Goal: Task Accomplishment & Management: Complete application form

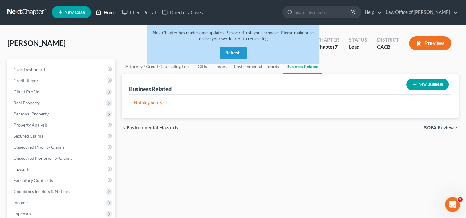
click at [106, 14] on link "Home" at bounding box center [106, 12] width 26 height 11
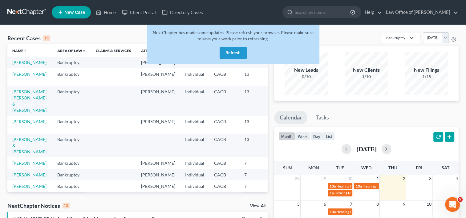
click at [235, 55] on button "Refresh" at bounding box center [233, 53] width 27 height 12
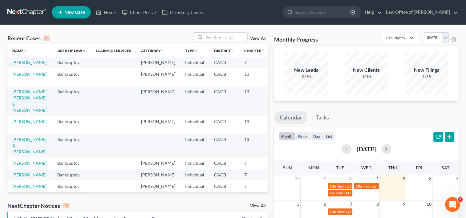
click at [35, 36] on div "Recent Cases 15" at bounding box center [28, 37] width 43 height 7
click at [25, 60] on link "[PERSON_NAME]" at bounding box center [29, 62] width 34 height 5
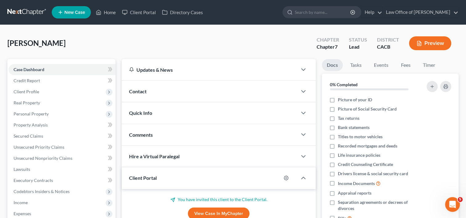
click at [463, 86] on div "Boch, Gisela Upgraded Chapter Chapter 7 Status Lead District CACB Preview Petit…" at bounding box center [233, 170] width 466 height 291
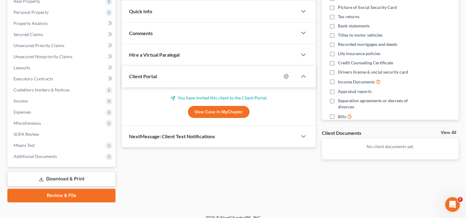
scroll to position [109, 0]
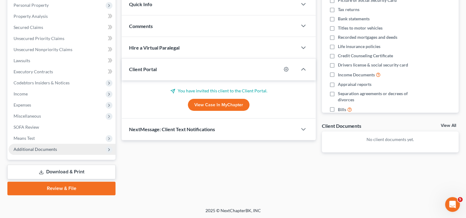
click at [31, 149] on span "Additional Documents" at bounding box center [35, 149] width 43 height 5
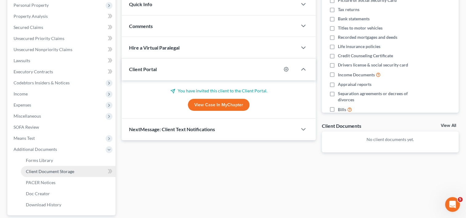
click at [52, 172] on span "Client Document Storage" at bounding box center [50, 171] width 48 height 5
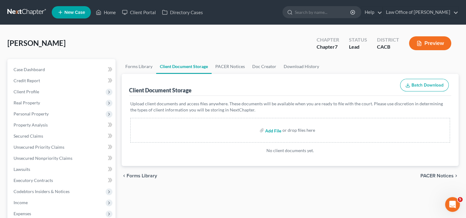
click at [272, 131] on input "file" at bounding box center [272, 130] width 15 height 11
type input "C:\fakepath\CCC.pdf"
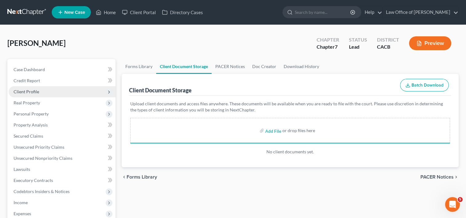
click at [37, 92] on span "Client Profile" at bounding box center [27, 91] width 26 height 5
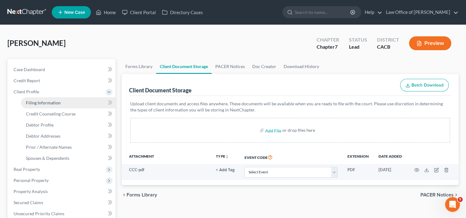
click at [45, 107] on link "Filing Information" at bounding box center [68, 102] width 95 height 11
select select "1"
select select "0"
select select "4"
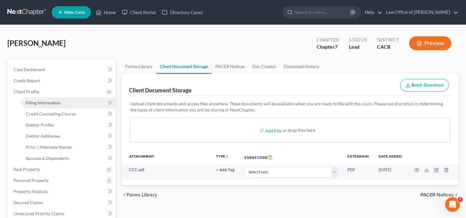
select select "0"
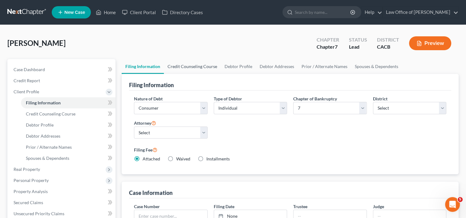
click at [203, 65] on link "Credit Counseling Course" at bounding box center [192, 66] width 57 height 15
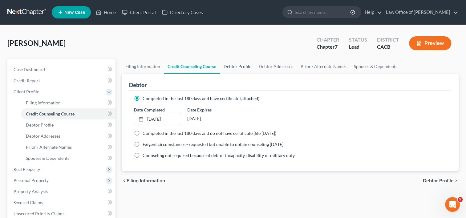
click at [227, 68] on link "Debtor Profile" at bounding box center [237, 66] width 35 height 15
select select "3"
select select "0"
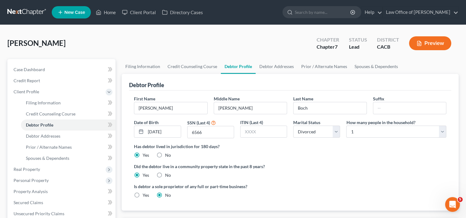
scroll to position [175, 0]
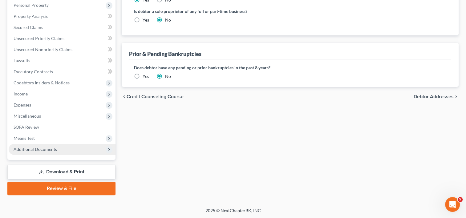
click at [61, 147] on span "Additional Documents" at bounding box center [62, 149] width 107 height 11
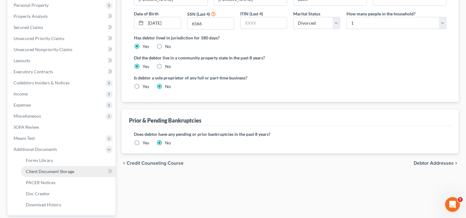
click at [73, 173] on span "Client Document Storage" at bounding box center [50, 171] width 48 height 5
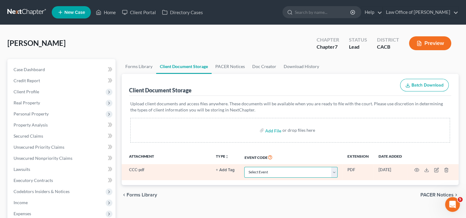
click at [308, 171] on select "Select Event Amended Chapter 11 Plan Amended Chapter 11 Small Business Plan Ame…" at bounding box center [290, 172] width 93 height 11
select select "10"
click at [244, 167] on select "Select Event Amended Chapter 11 Plan Amended Chapter 11 Small Business Plan Ame…" at bounding box center [290, 172] width 93 height 11
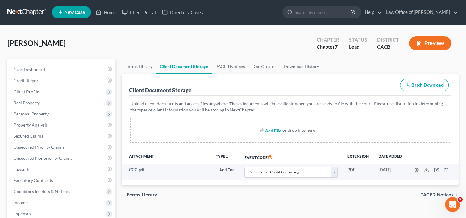
click at [271, 132] on input "file" at bounding box center [272, 130] width 15 height 11
type input "C:\fakepath\Ch 7 Statement of Your Current Monthly Income.pdf"
select select "10"
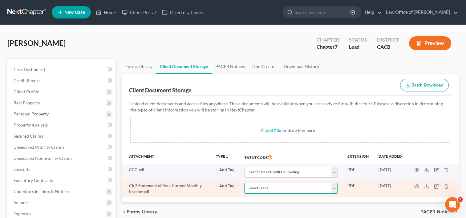
click at [316, 188] on select "Select Event Amended Chapter 11 Plan Amended Chapter 11 Small Business Plan Ame…" at bounding box center [290, 188] width 93 height 11
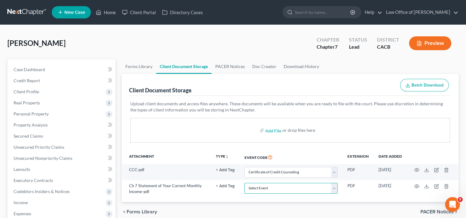
select select "22"
click at [244, 183] on select "Select Event Amended Chapter 11 Plan Amended Chapter 11 Small Business Plan Ame…" at bounding box center [290, 188] width 93 height 11
click at [275, 131] on input "file" at bounding box center [272, 130] width 15 height 11
type input "C:\fakepath\DEC OF SCHEDULES.pdf"
select select "10"
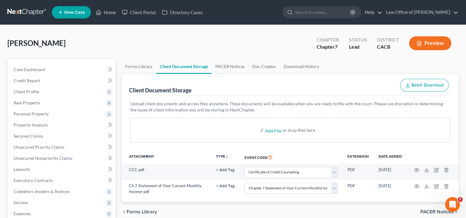
select select "22"
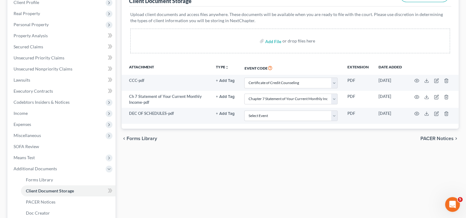
scroll to position [102, 0]
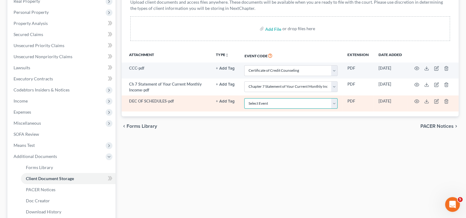
click at [283, 105] on select "Select Event Amended Chapter 11 Plan Amended Chapter 11 Small Business Plan Ame…" at bounding box center [290, 103] width 93 height 11
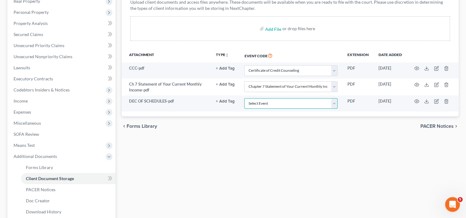
select select "56"
click at [244, 98] on select "Select Event Amended Chapter 11 Plan Amended Chapter 11 Small Business Plan Ame…" at bounding box center [290, 103] width 93 height 11
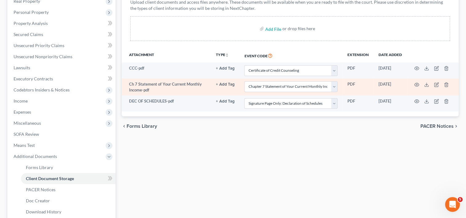
click at [338, 86] on td "Select Event Amended Chapter 11 Plan Amended Chapter 11 Small Business Plan Ame…" at bounding box center [290, 87] width 103 height 17
click at [336, 86] on select "Select Event Amended Chapter 11 Plan Amended Chapter 11 Small Business Plan Ame…" at bounding box center [290, 86] width 93 height 11
select select "55"
click at [244, 81] on select "Select Event Amended Chapter 11 Plan Amended Chapter 11 Small Business Plan Ame…" at bounding box center [290, 86] width 93 height 11
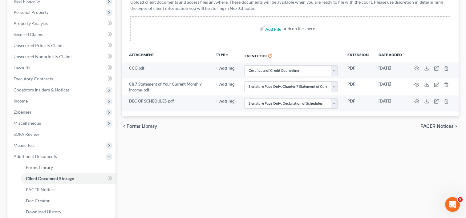
click at [271, 29] on input "file" at bounding box center [272, 28] width 15 height 11
type input "C:\fakepath\SOFA SIG.pdf"
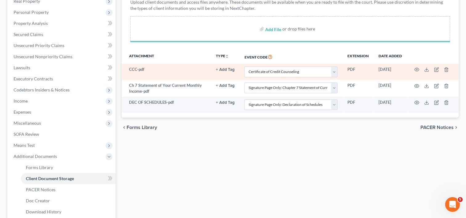
select select "10"
select select "55"
select select "56"
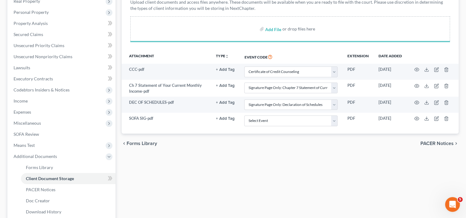
select select "10"
select select "55"
select select "56"
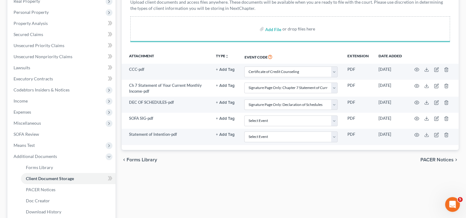
select select "10"
select select "55"
select select "56"
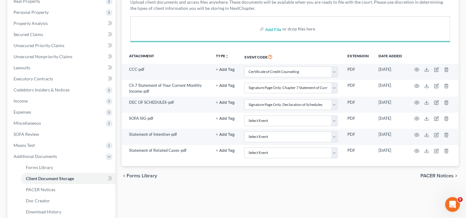
select select "10"
select select "55"
select select "56"
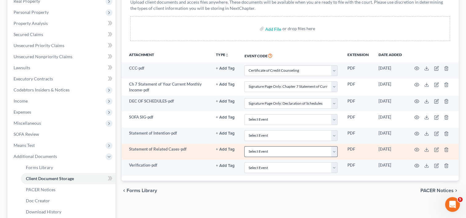
select select "10"
select select "55"
select select "56"
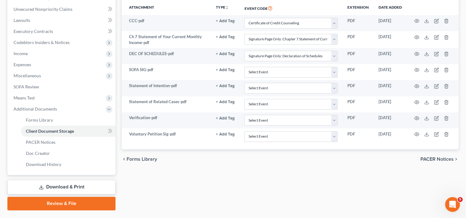
scroll to position [150, 0]
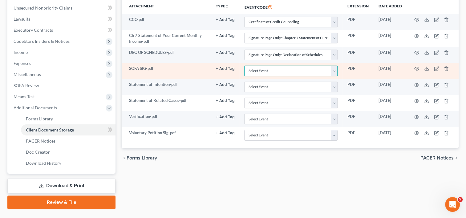
click at [333, 68] on select "Select Event Amended Chapter 11 Plan Amended Chapter 11 Small Business Plan Ame…" at bounding box center [290, 71] width 93 height 11
click at [335, 70] on select "Select Event Amended Chapter 11 Plan Amended Chapter 11 Small Business Plan Ame…" at bounding box center [290, 71] width 93 height 11
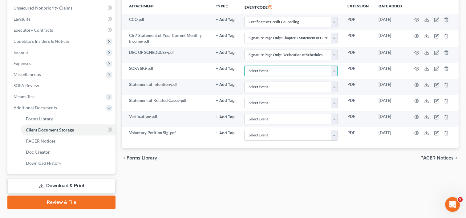
select select "57"
click at [244, 66] on select "Select Event Amended Chapter 11 Plan Amended Chapter 11 Small Business Plan Ame…" at bounding box center [290, 71] width 93 height 11
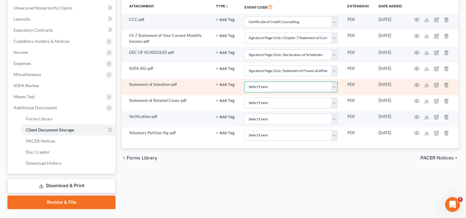
click at [335, 84] on select "Select Event Amended Chapter 11 Plan Amended Chapter 11 Small Business Plan Ame…" at bounding box center [290, 87] width 93 height 11
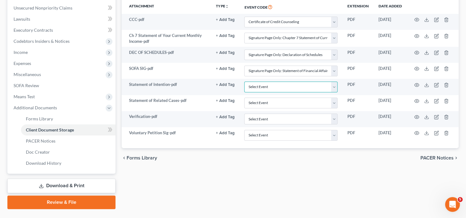
select select "58"
click at [244, 82] on select "Select Event Amended Chapter 11 Plan Amended Chapter 11 Small Business Plan Ame…" at bounding box center [290, 87] width 93 height 11
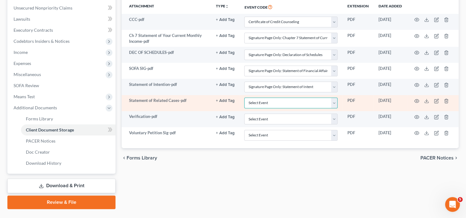
click at [333, 100] on select "Select Event Amended Chapter 11 Plan Amended Chapter 11 Small Business Plan Ame…" at bounding box center [290, 103] width 93 height 11
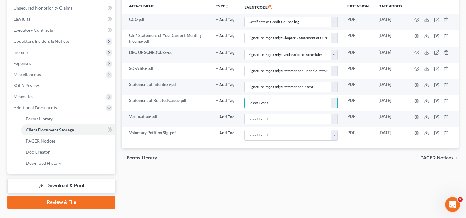
select select "65"
click at [244, 98] on select "Select Event Amended Chapter 11 Plan Amended Chapter 11 Small Business Plan Ame…" at bounding box center [290, 103] width 93 height 11
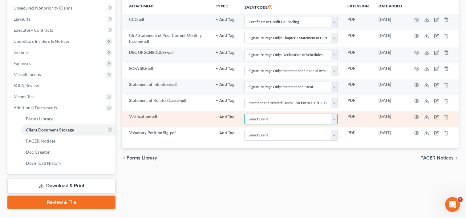
click at [335, 117] on select "Select Event Amended Chapter 11 Plan Amended Chapter 11 Small Business Plan Ame…" at bounding box center [290, 119] width 93 height 11
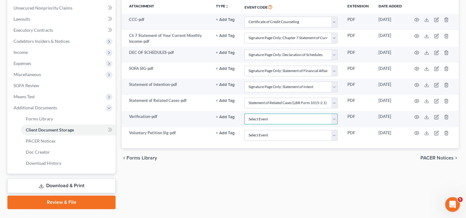
select select "59"
click at [244, 114] on select "Select Event Amended Chapter 11 Plan Amended Chapter 11 Small Business Plan Ame…" at bounding box center [290, 119] width 93 height 11
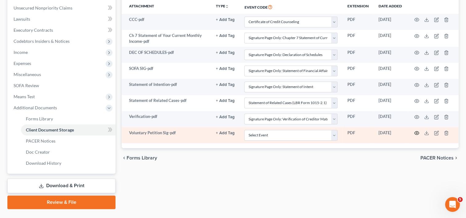
click at [415, 132] on icon "button" at bounding box center [416, 133] width 5 height 5
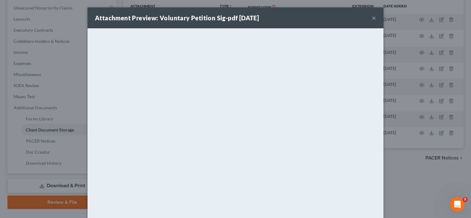
click at [372, 17] on button "×" at bounding box center [373, 17] width 4 height 7
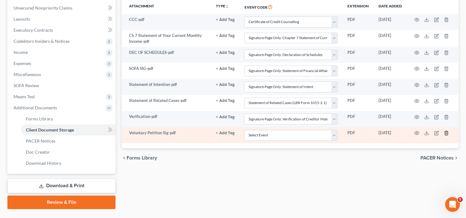
click at [445, 131] on icon "button" at bounding box center [446, 133] width 5 height 5
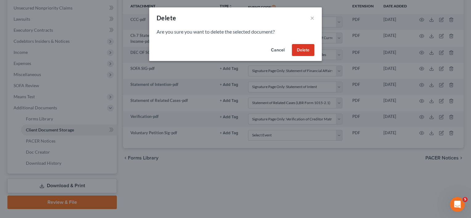
click at [300, 49] on button "Delete" at bounding box center [303, 50] width 22 height 12
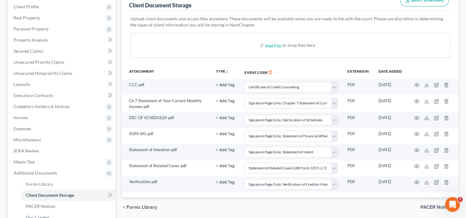
scroll to position [164, 0]
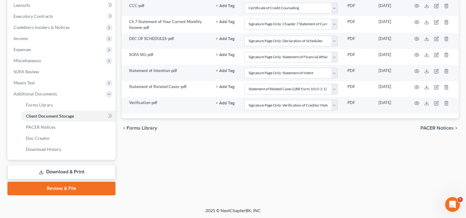
click at [65, 170] on link "Download & Print" at bounding box center [61, 172] width 108 height 14
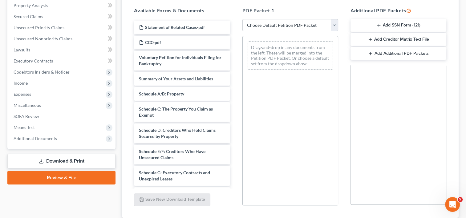
scroll to position [162, 0]
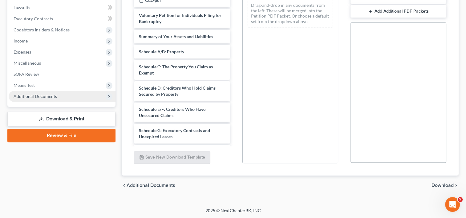
click at [45, 95] on span "Additional Documents" at bounding box center [35, 96] width 43 height 5
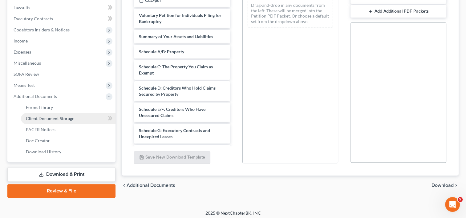
click at [62, 119] on span "Client Document Storage" at bounding box center [50, 118] width 48 height 5
select select "10"
select select "55"
select select "56"
select select "57"
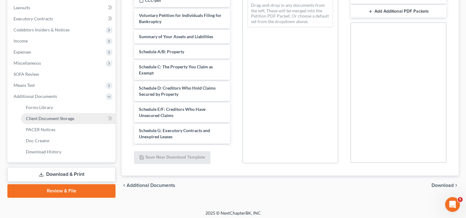
select select "58"
select select "65"
select select "59"
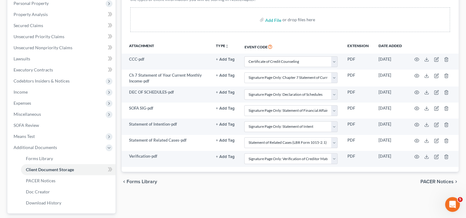
scroll to position [164, 0]
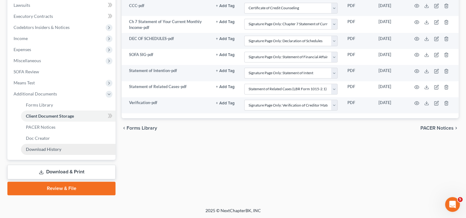
click at [55, 152] on link "Download History" at bounding box center [68, 149] width 95 height 11
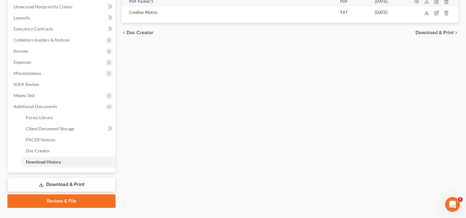
scroll to position [164, 0]
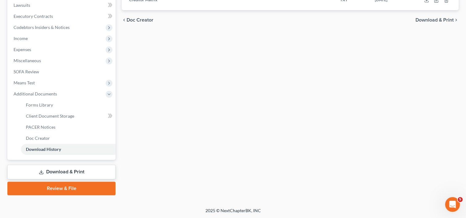
click at [76, 173] on link "Download & Print" at bounding box center [61, 172] width 108 height 14
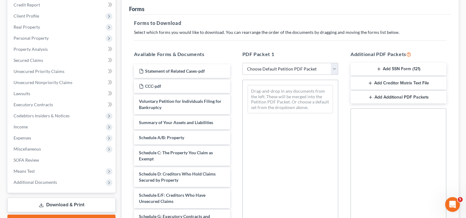
scroll to position [92, 0]
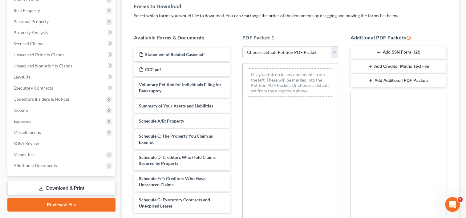
click at [285, 53] on select "Choose Default Petition PDF Packet Complete Bankruptcy Petition (all forms and …" at bounding box center [290, 52] width 96 height 12
select select "0"
click at [242, 46] on select "Choose Default Petition PDF Packet Complete Bankruptcy Petition (all forms and …" at bounding box center [290, 52] width 96 height 12
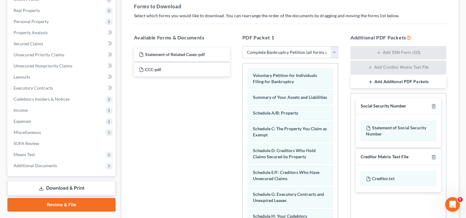
click at [60, 189] on link "Download & Print" at bounding box center [61, 188] width 108 height 14
click at [70, 205] on link "Review & File" at bounding box center [61, 205] width 108 height 14
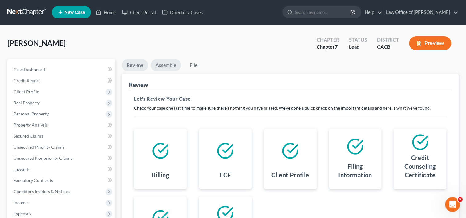
click at [168, 65] on link "Assemble" at bounding box center [166, 65] width 30 height 12
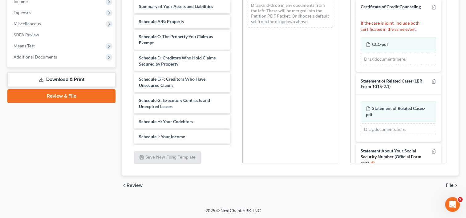
scroll to position [176, 0]
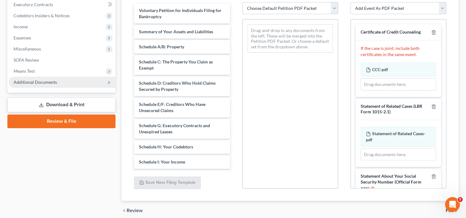
click at [54, 82] on span "Additional Documents" at bounding box center [35, 81] width 43 height 5
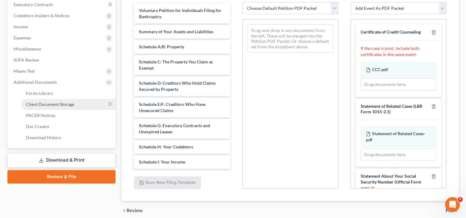
click at [62, 104] on span "Client Document Storage" at bounding box center [50, 104] width 48 height 5
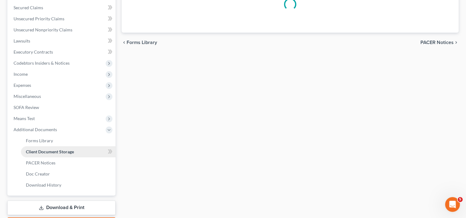
select select "10"
select select "55"
select select "56"
select select "57"
select select "58"
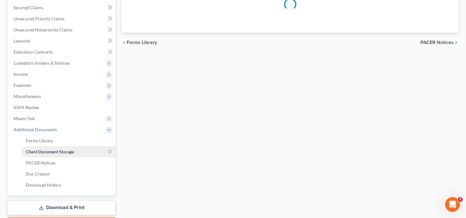
select select "65"
select select "59"
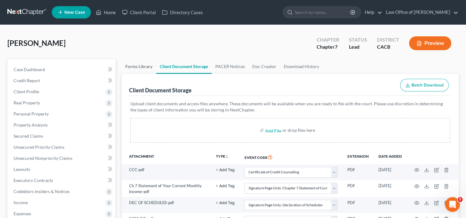
click at [140, 67] on link "Forms Library" at bounding box center [139, 66] width 34 height 15
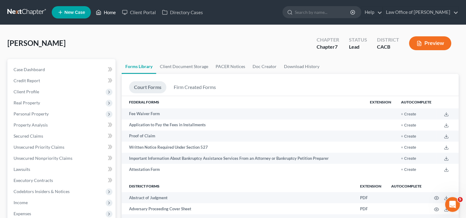
click at [106, 12] on link "Home" at bounding box center [106, 12] width 26 height 11
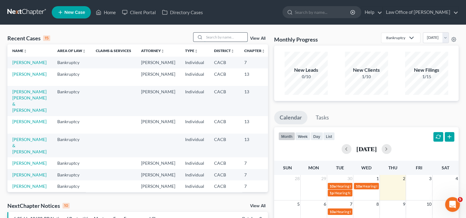
click at [219, 37] on input "search" at bounding box center [225, 37] width 43 height 9
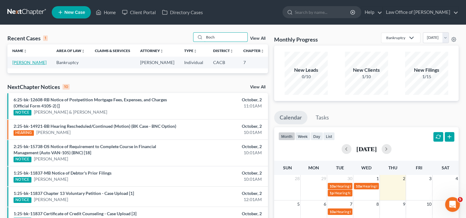
type input "Boch"
click at [19, 65] on link "[PERSON_NAME]" at bounding box center [29, 62] width 34 height 5
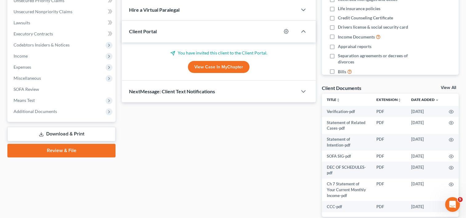
scroll to position [152, 0]
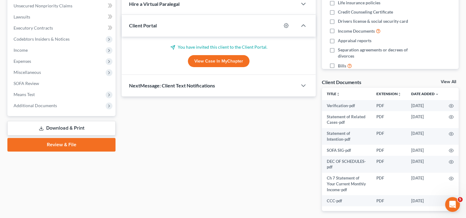
click at [56, 131] on link "Download & Print" at bounding box center [61, 128] width 108 height 14
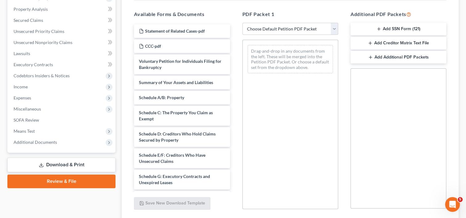
scroll to position [116, 0]
click at [319, 30] on select "Choose Default Petition PDF Packet Complete Bankruptcy Petition (all forms and …" at bounding box center [290, 28] width 96 height 12
select select "0"
click at [242, 22] on select "Choose Default Petition PDF Packet Complete Bankruptcy Petition (all forms and …" at bounding box center [290, 28] width 96 height 12
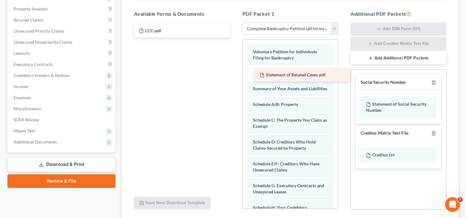
drag, startPoint x: 201, startPoint y: 30, endPoint x: 316, endPoint y: 73, distance: 122.4
click at [235, 38] on div "Statement of Related Cases-pdf Statement of Related Cases-pdf CCC-pdf" at bounding box center [182, 31] width 106 height 14
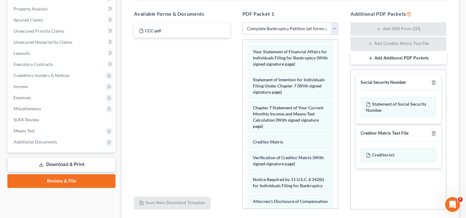
scroll to position [232, 0]
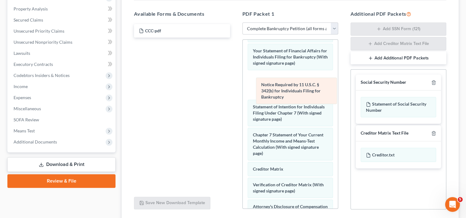
drag, startPoint x: 273, startPoint y: 184, endPoint x: 281, endPoint y: 86, distance: 97.6
click at [281, 86] on div "Notice Required by 11 U.S.C. § 342(b) for Individuals Filing for Bankruptcy Vol…" at bounding box center [290, 27] width 95 height 441
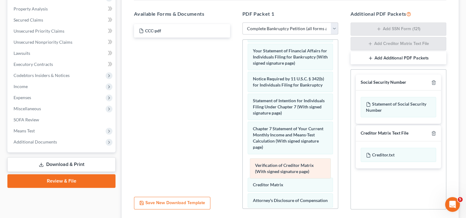
drag, startPoint x: 284, startPoint y: 188, endPoint x: 286, endPoint y: 164, distance: 24.1
click at [286, 164] on div "Verification of Creditor Matrix (With signed signature page) Voluntary Petition…" at bounding box center [290, 24] width 95 height 435
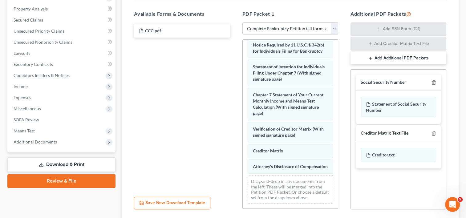
scroll to position [282, 0]
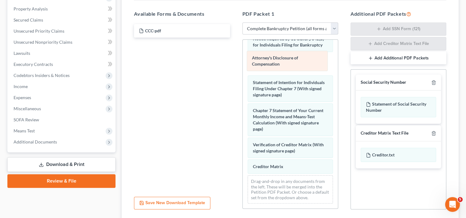
drag, startPoint x: 275, startPoint y: 162, endPoint x: 276, endPoint y: 62, distance: 100.1
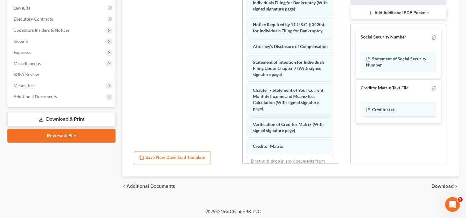
scroll to position [162, 0]
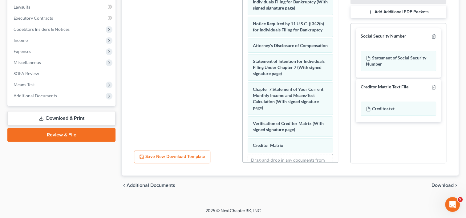
click at [438, 185] on span "Download" at bounding box center [442, 185] width 22 height 5
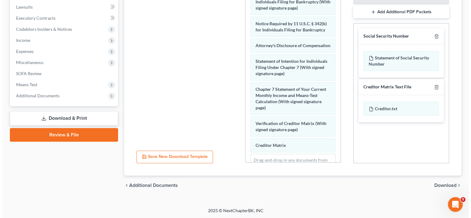
scroll to position [109, 0]
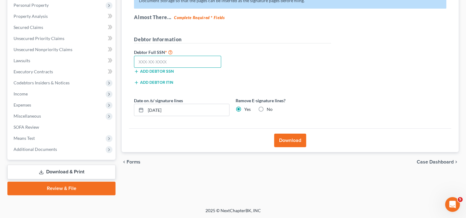
click at [163, 61] on input "text" at bounding box center [177, 62] width 87 height 12
type input "605-08-4566"
click at [285, 140] on button "Download" at bounding box center [290, 141] width 32 height 14
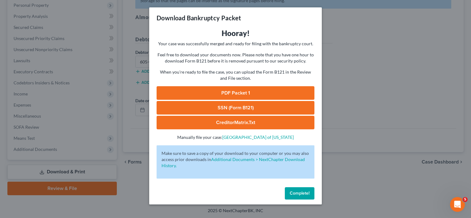
click at [235, 89] on link "PDF Packet 1" at bounding box center [235, 93] width 158 height 14
